Goal: Task Accomplishment & Management: Use online tool/utility

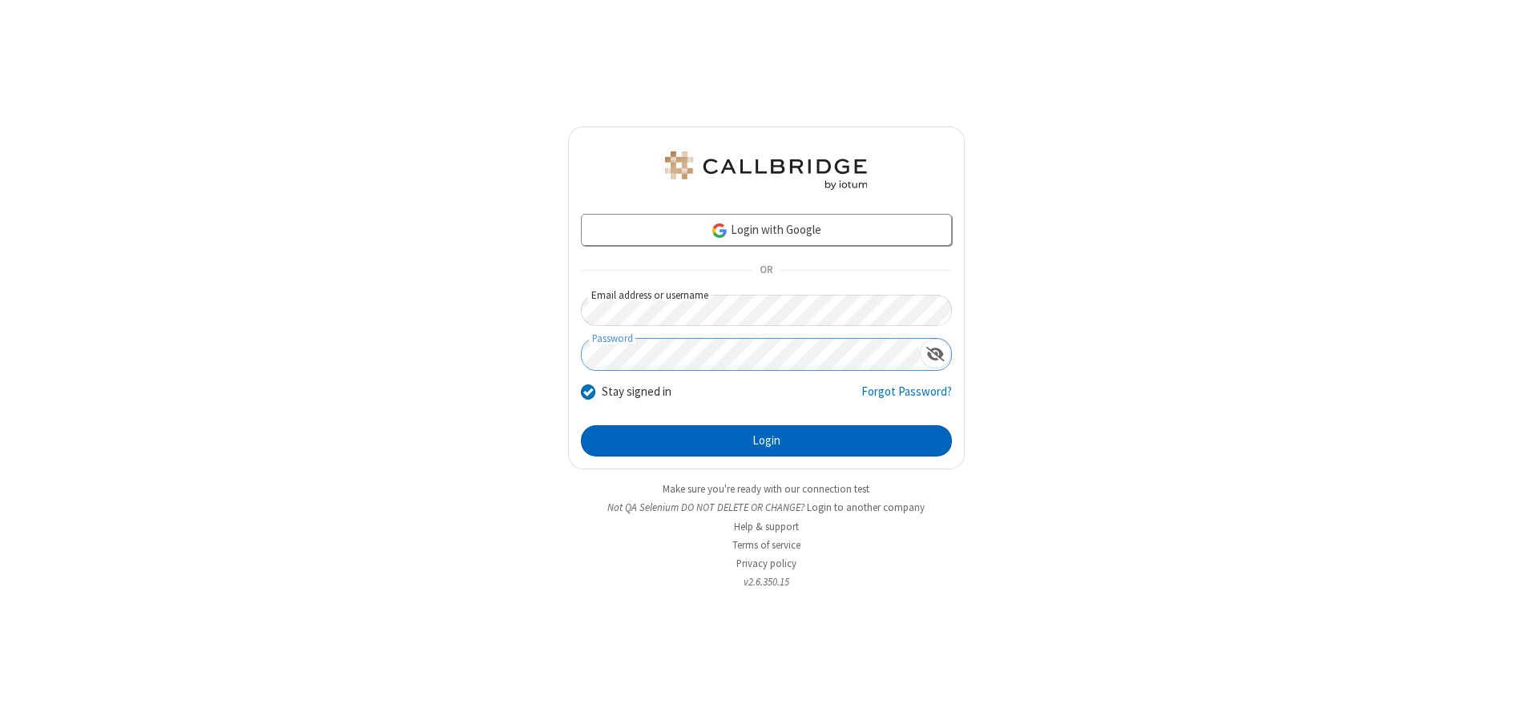
click at [766, 441] on button "Login" at bounding box center [766, 442] width 371 height 32
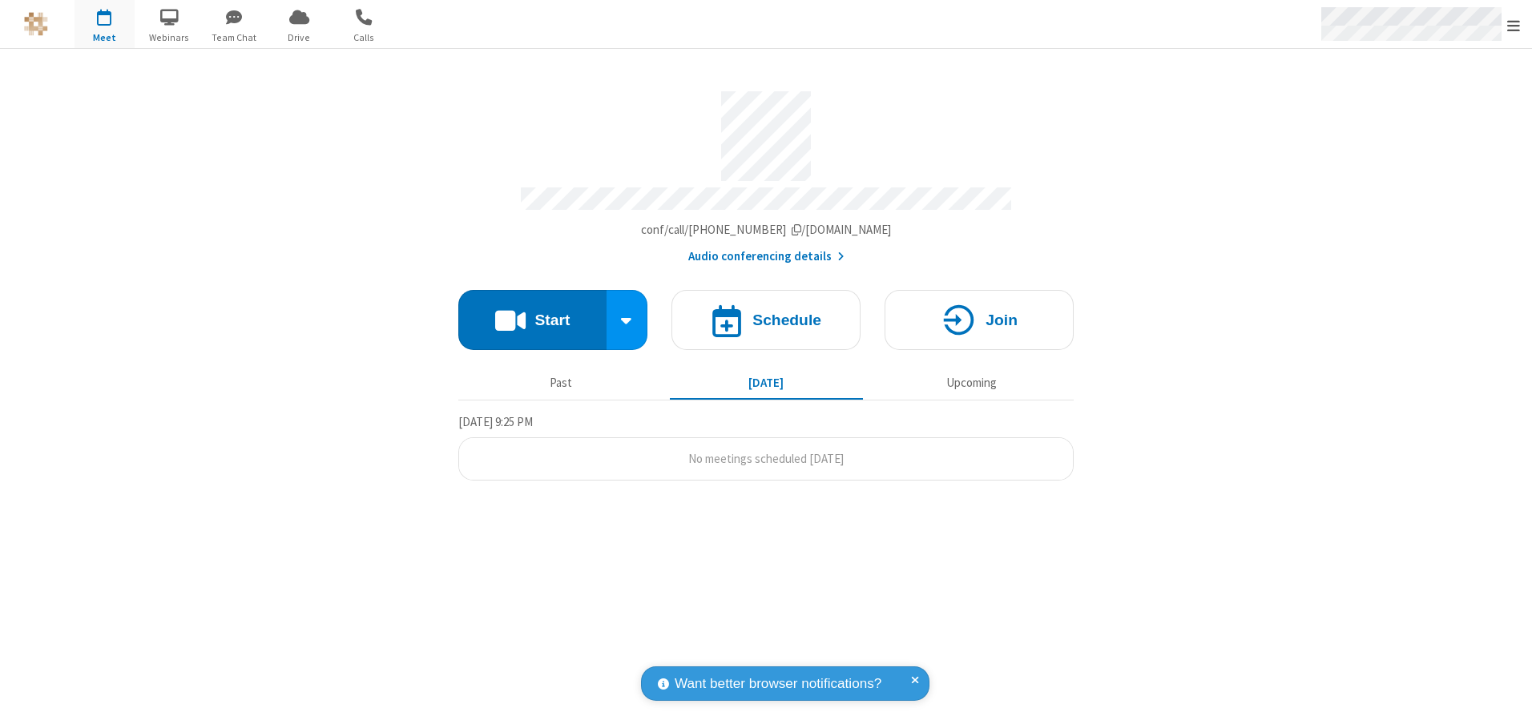
click at [1514, 25] on span "Open menu" at bounding box center [1513, 26] width 13 height 16
click at [104, 24] on span "button" at bounding box center [105, 16] width 60 height 27
click at [766, 314] on h4 "Schedule" at bounding box center [786, 320] width 69 height 15
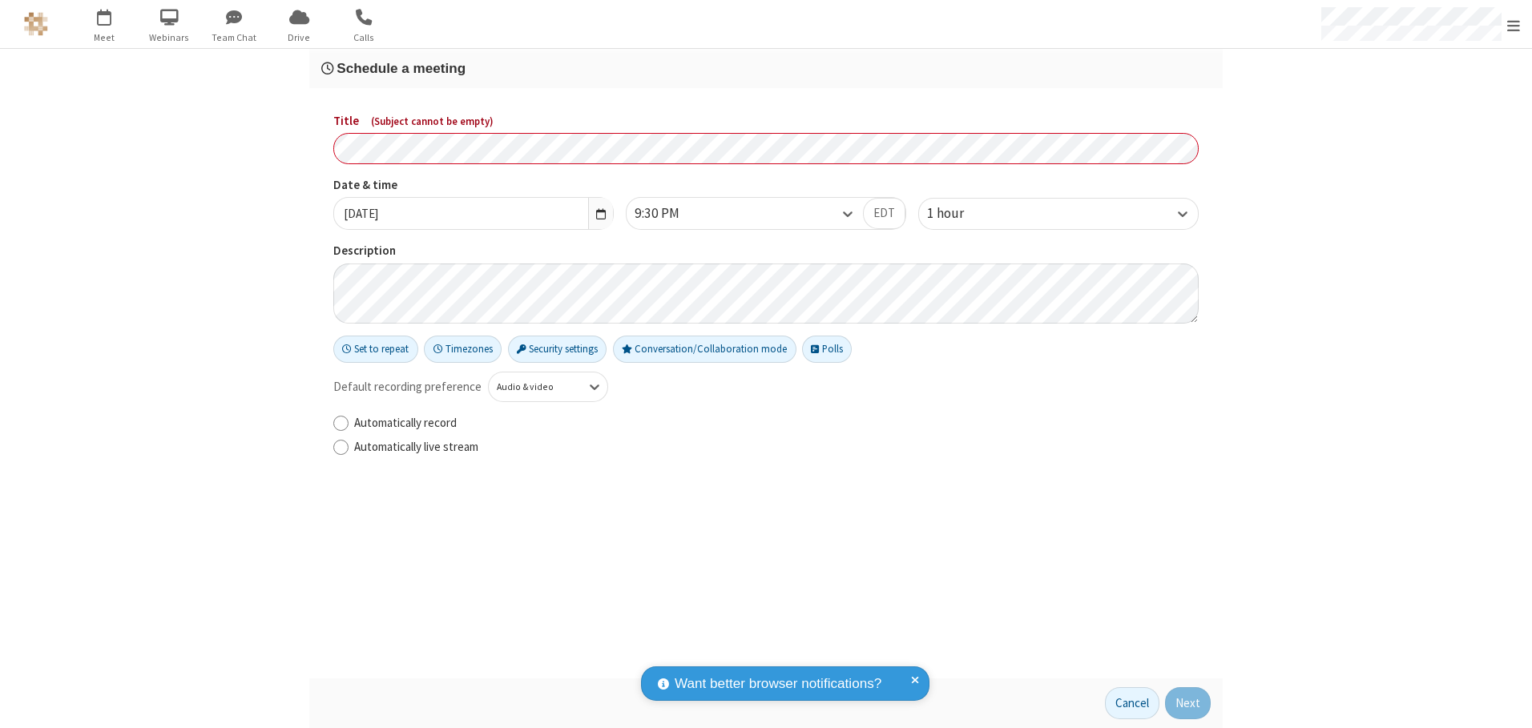
click at [766, 68] on h3 "Schedule a meeting" at bounding box center [766, 68] width 890 height 15
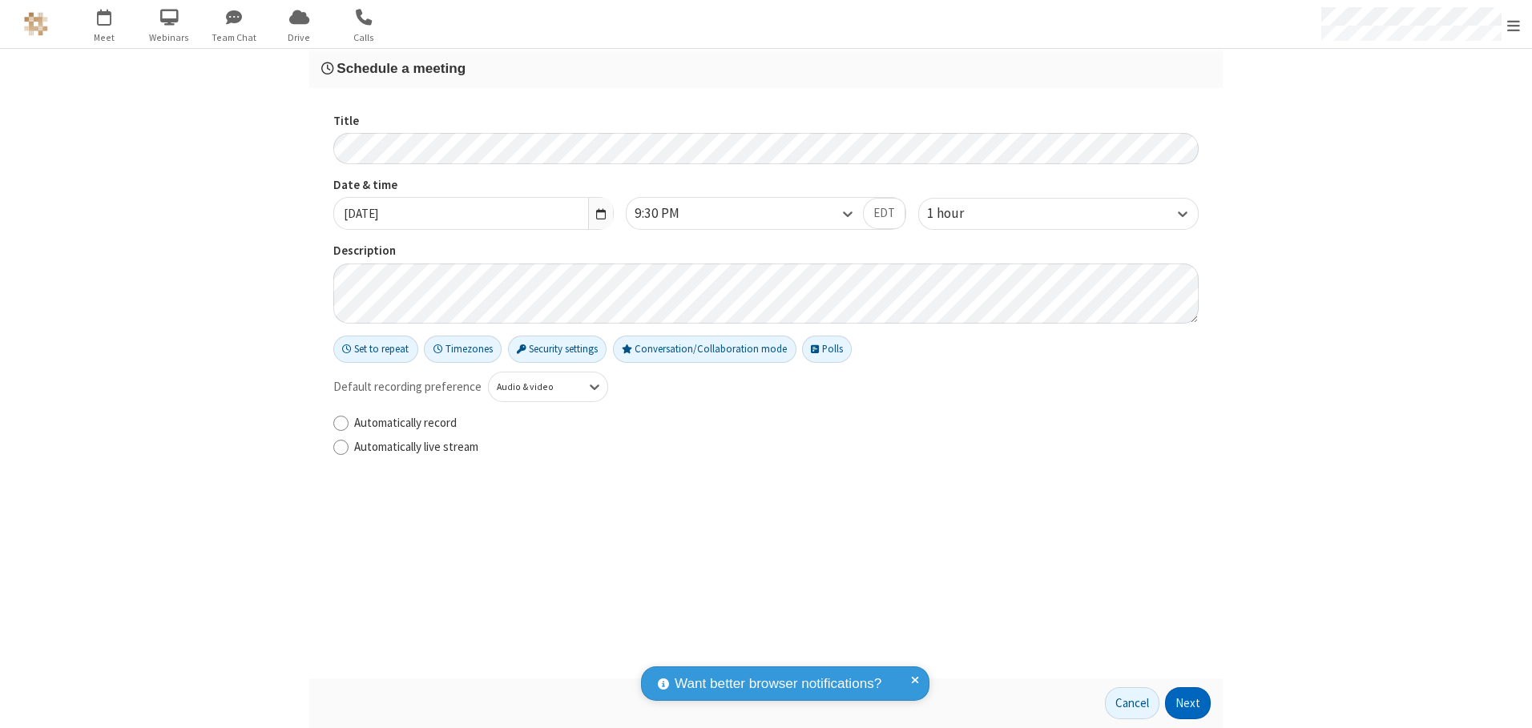
click at [1188, 704] on button "Next" at bounding box center [1188, 704] width 46 height 32
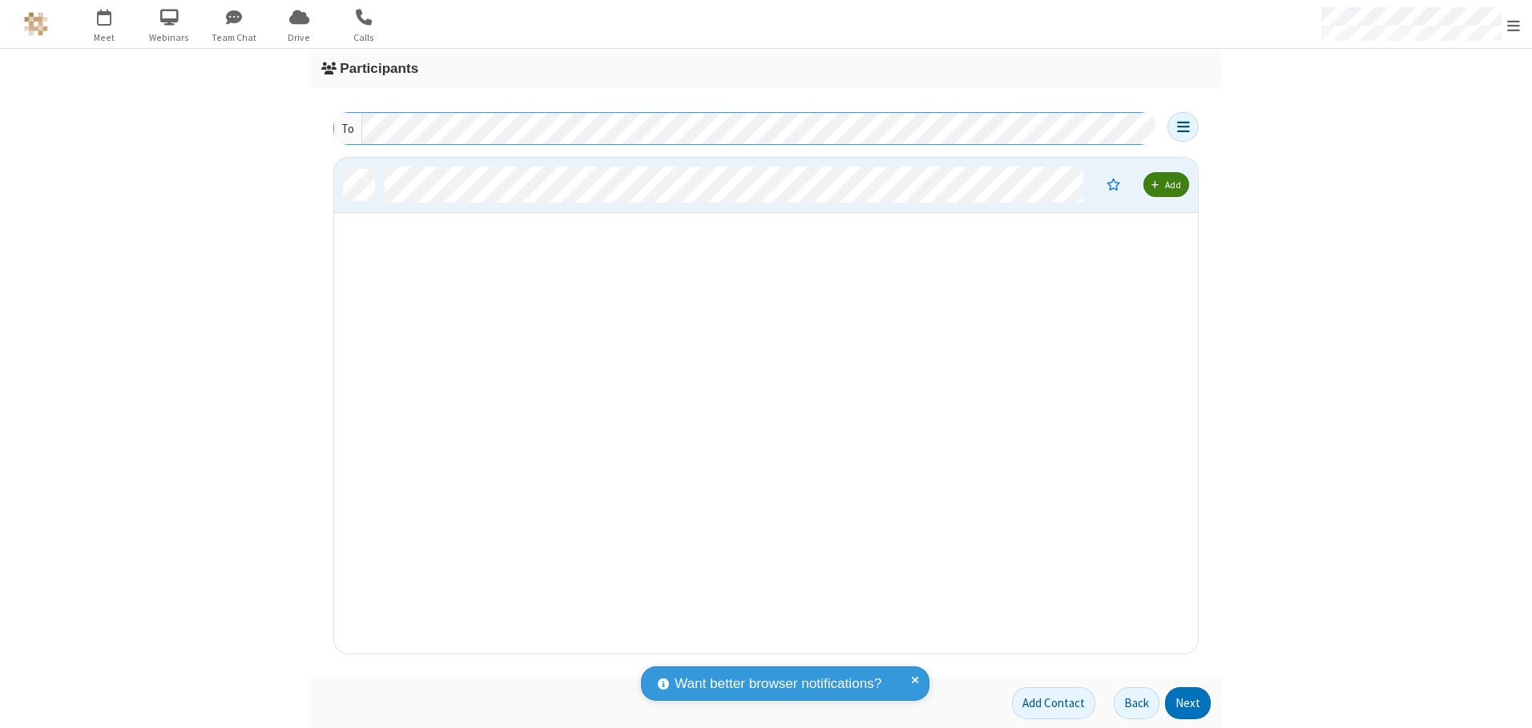
scroll to position [484, 852]
click at [1188, 704] on button "Next" at bounding box center [1188, 704] width 46 height 32
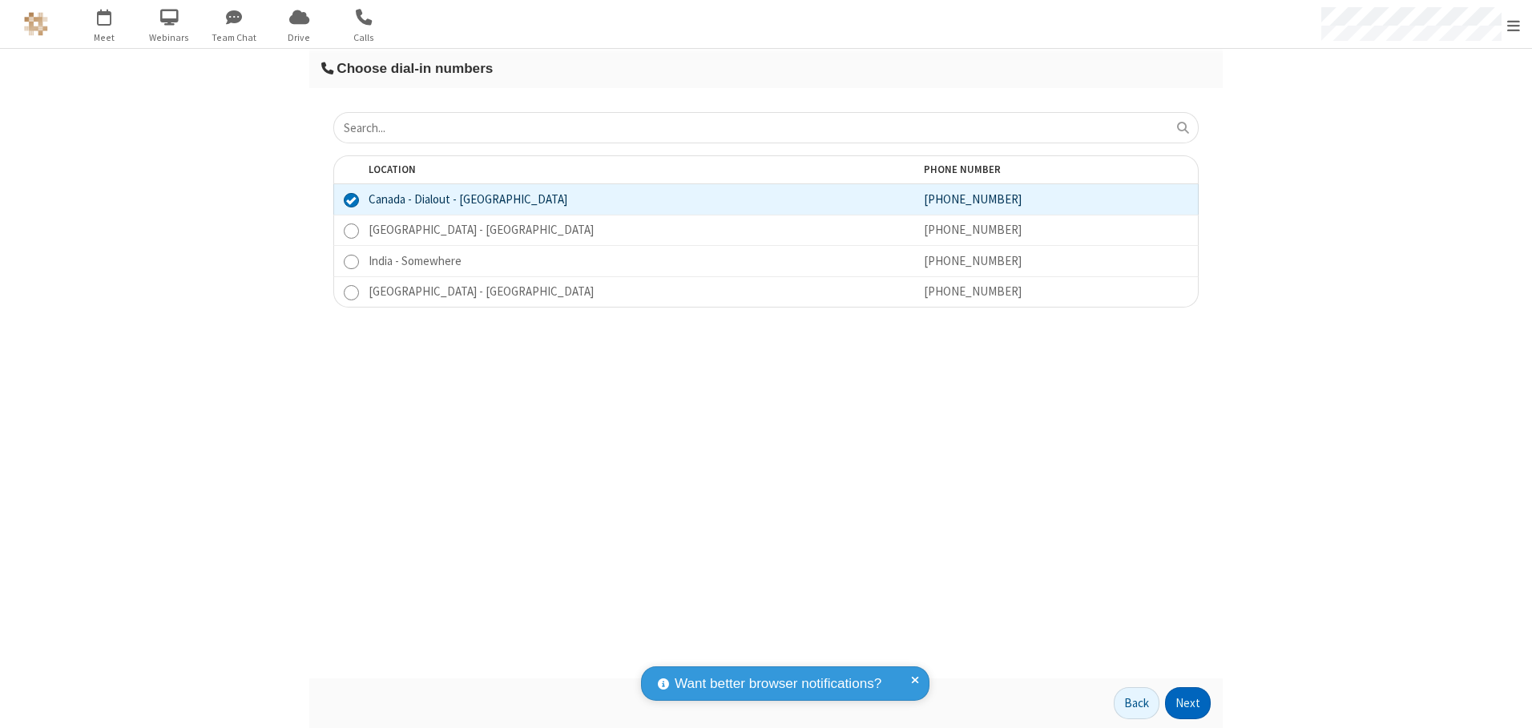
click at [1188, 704] on button "Next" at bounding box center [1188, 704] width 46 height 32
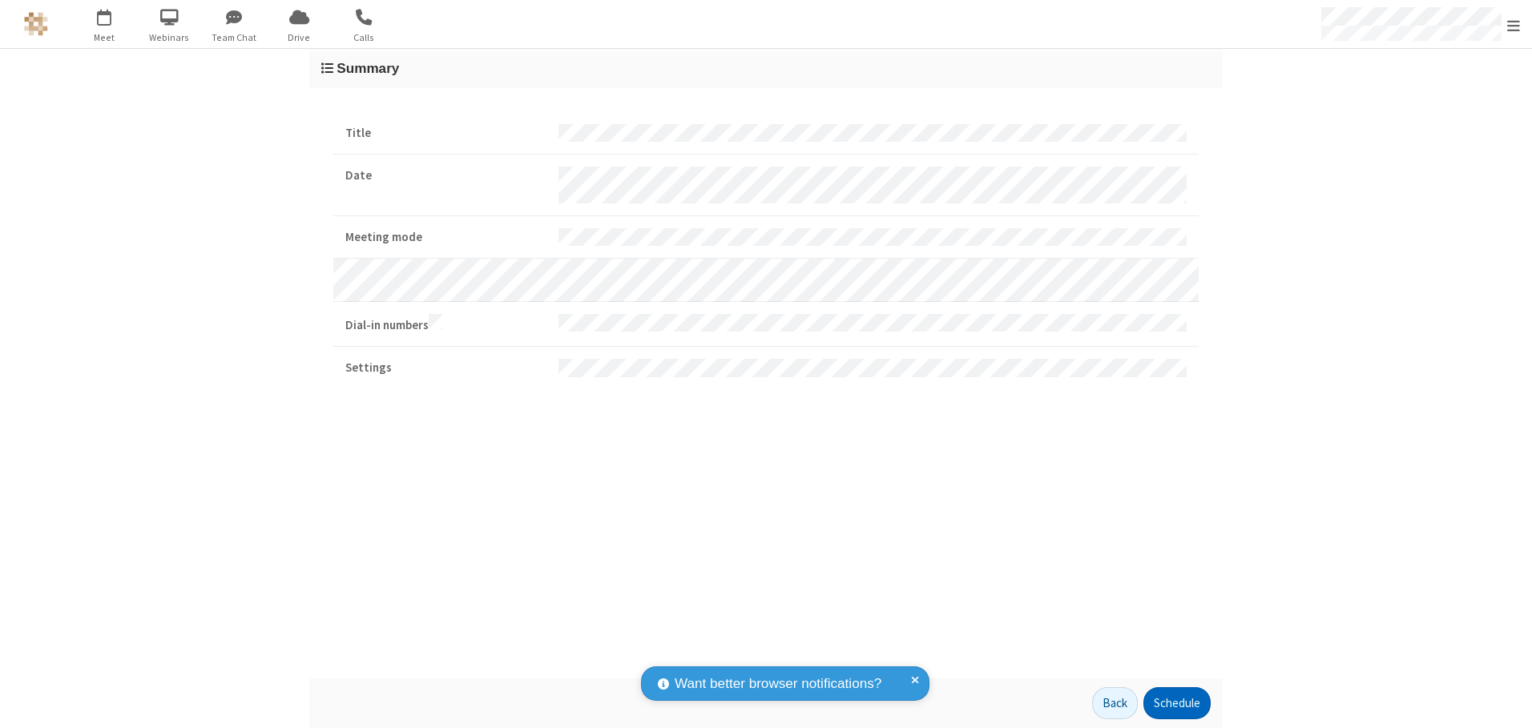
click at [1176, 704] on button "Schedule" at bounding box center [1177, 704] width 67 height 32
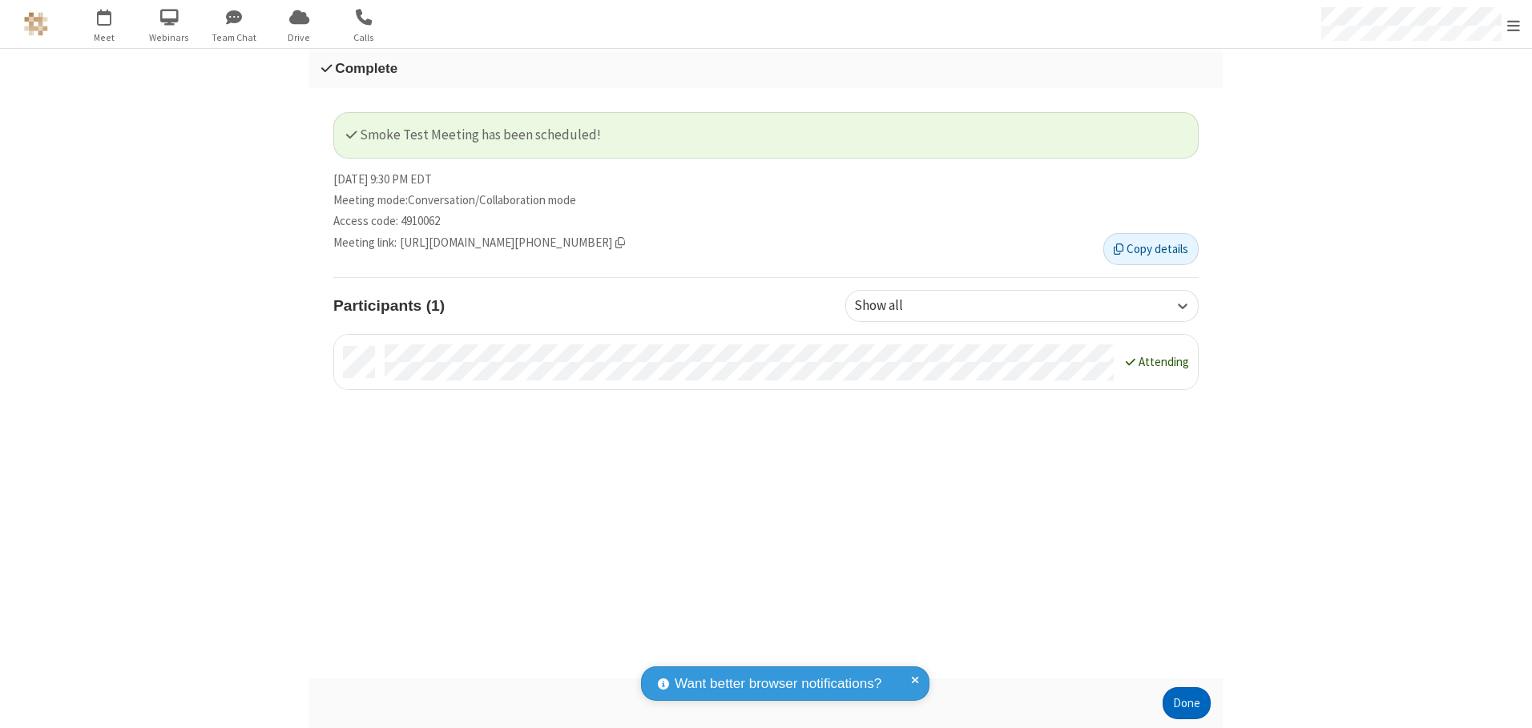
click at [1187, 704] on button "Done" at bounding box center [1187, 704] width 48 height 32
